Goal: Transaction & Acquisition: Purchase product/service

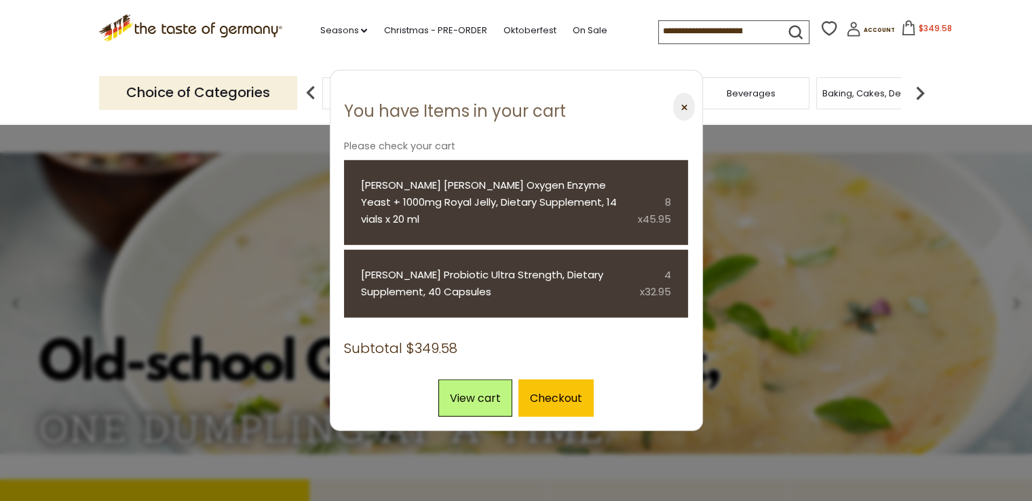
click at [903, 28] on button "$349.58" at bounding box center [926, 30] width 58 height 20
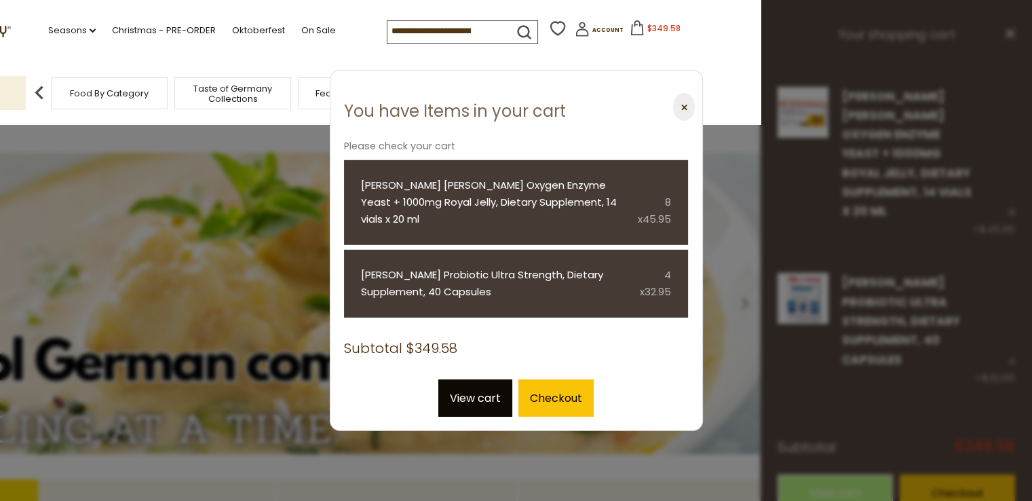
click at [492, 378] on link "View cart" at bounding box center [475, 396] width 74 height 37
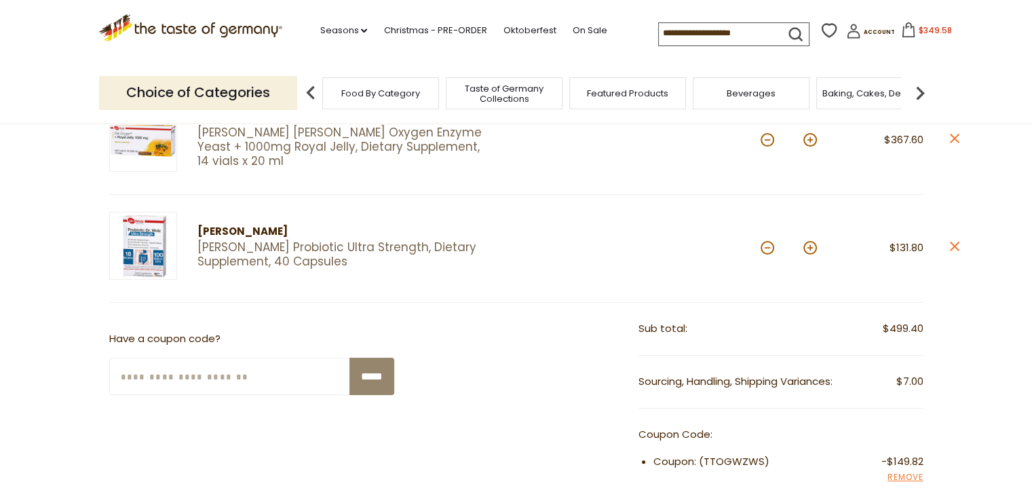
scroll to position [105, 0]
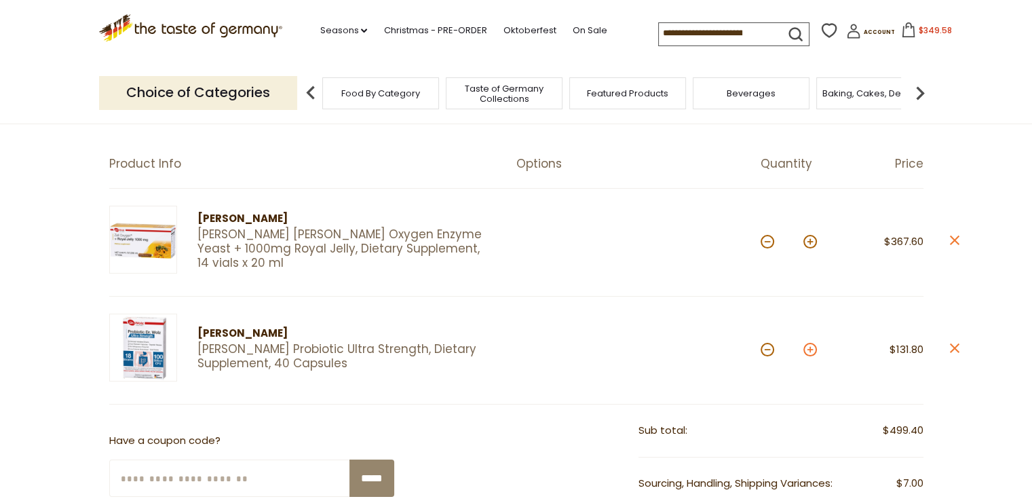
click at [810, 350] on button at bounding box center [810, 350] width 14 height 14
type input "*"
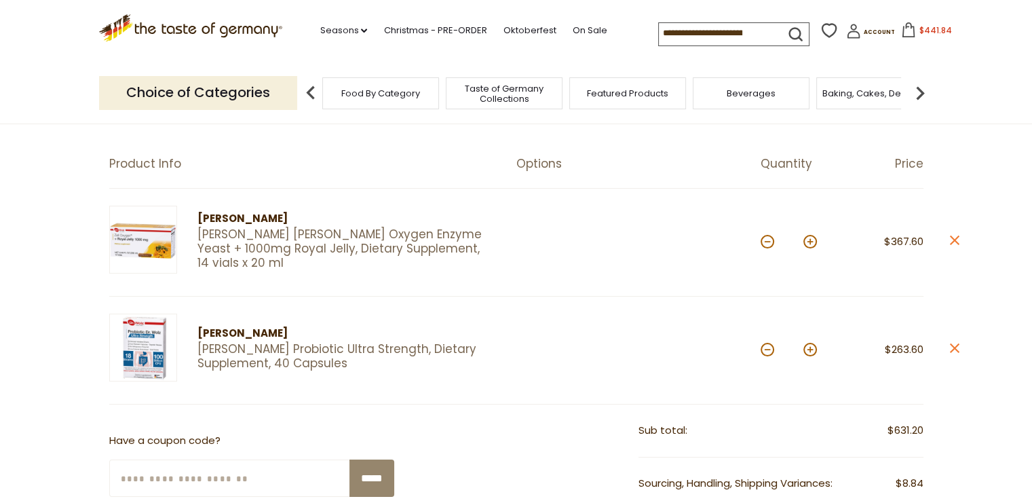
click at [764, 351] on button at bounding box center [767, 350] width 14 height 14
type input "*"
click at [765, 349] on button at bounding box center [767, 350] width 14 height 14
type input "*"
click at [810, 242] on button at bounding box center [810, 242] width 14 height 14
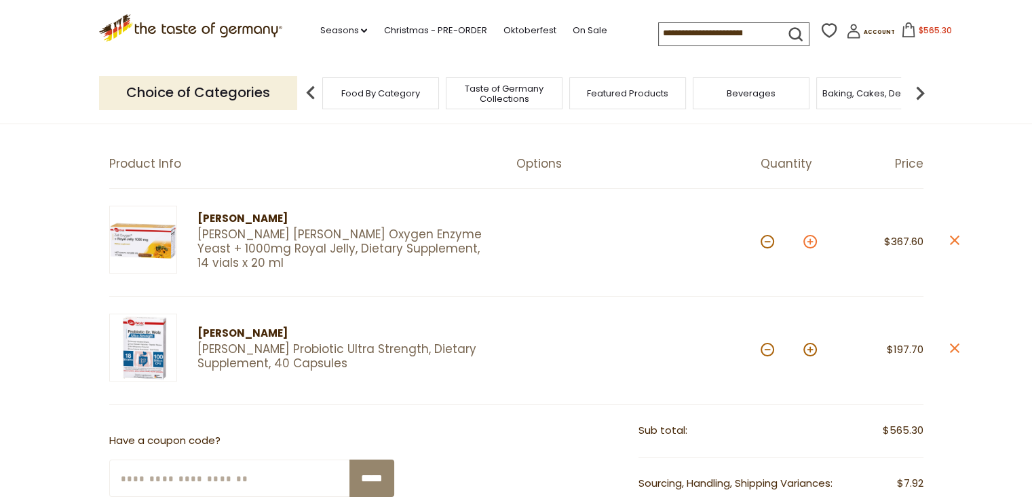
type input "*"
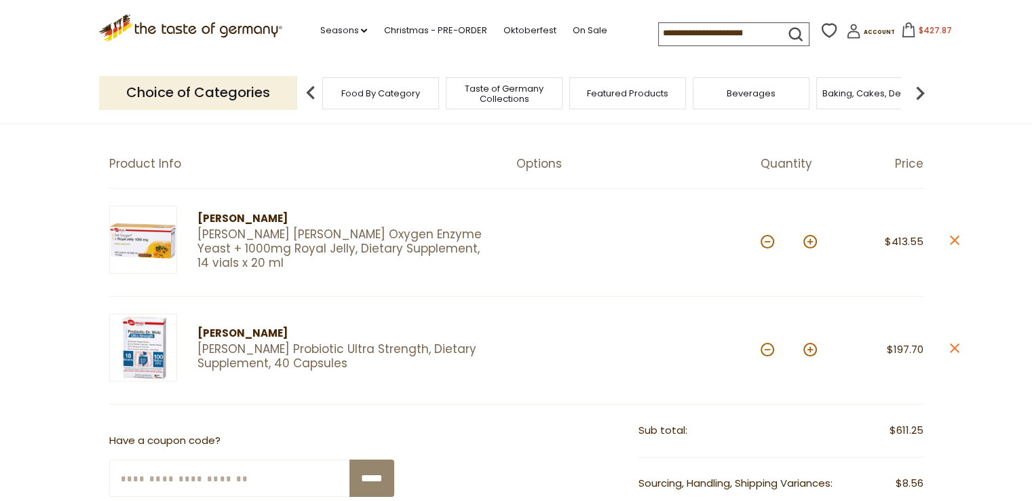
click at [810, 242] on button at bounding box center [810, 242] width 14 height 14
type input "**"
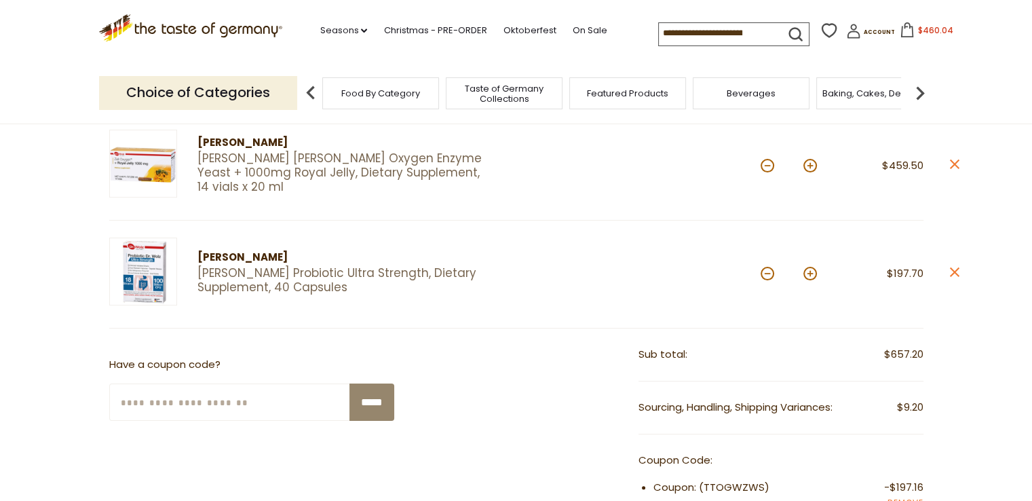
scroll to position [190, 0]
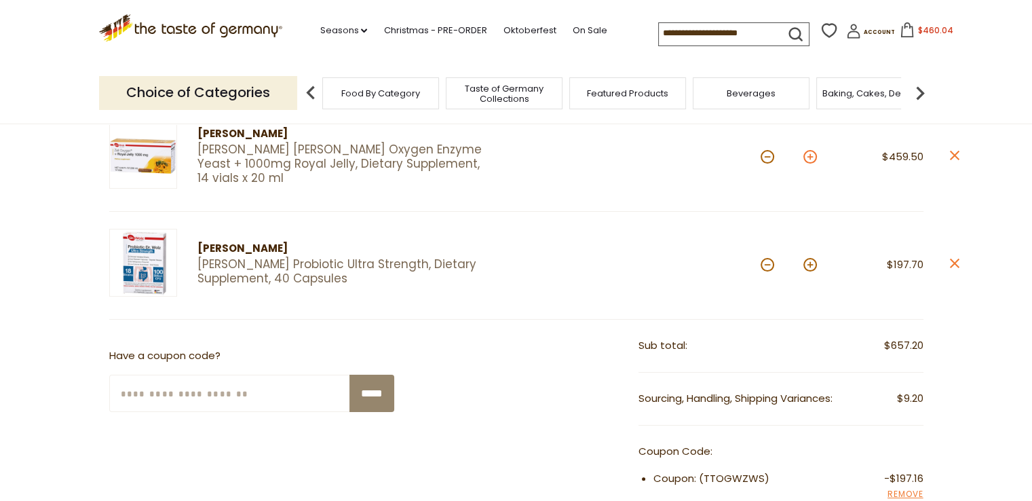
click at [807, 161] on button at bounding box center [810, 157] width 14 height 14
type input "**"
click at [810, 161] on button at bounding box center [810, 157] width 14 height 14
type input "**"
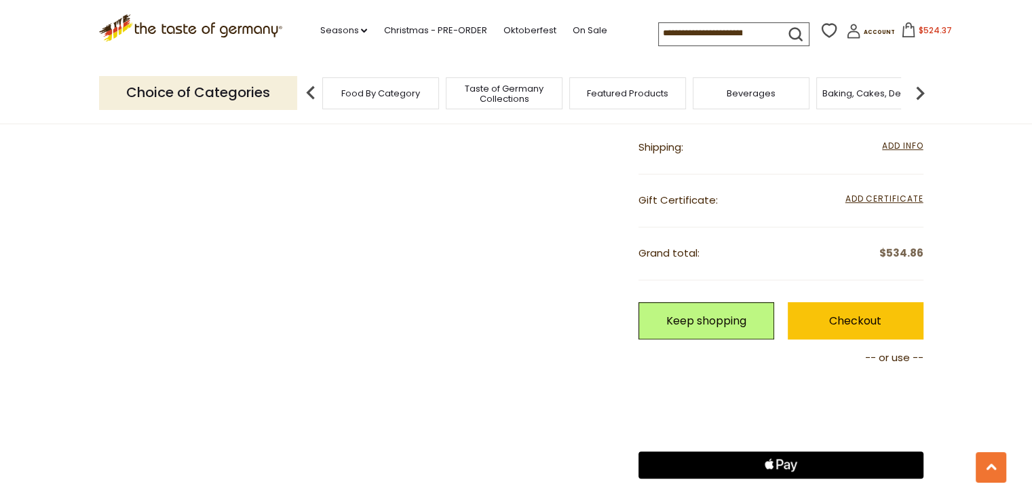
scroll to position [631, 0]
